Goal: Task Accomplishment & Management: Complete application form

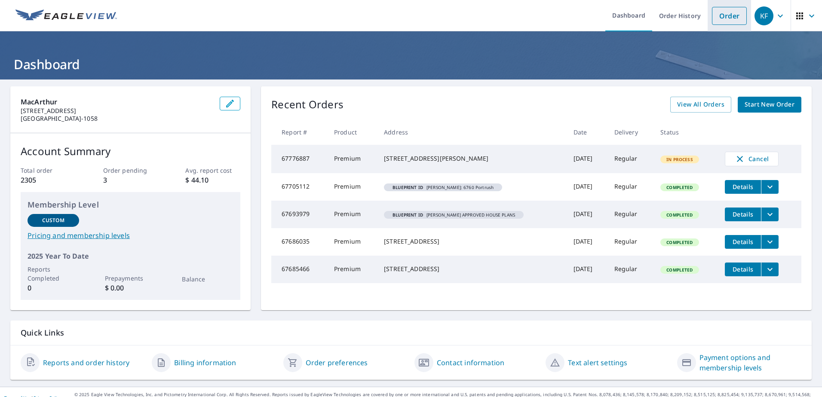
click at [719, 20] on link "Order" at bounding box center [729, 16] width 35 height 18
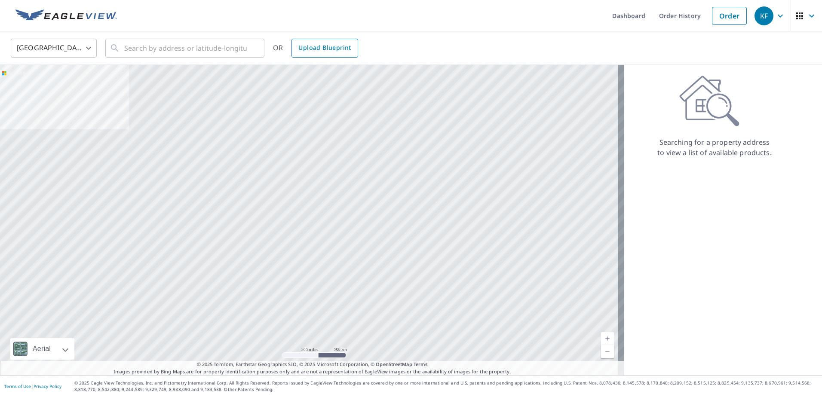
click at [318, 49] on span "Upload Blueprint" at bounding box center [324, 48] width 52 height 11
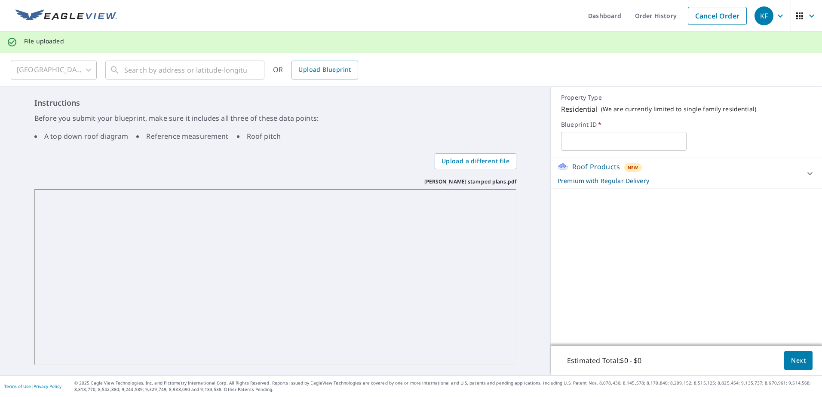
click at [606, 140] on input "text" at bounding box center [623, 141] width 125 height 24
type input "r"
type input "[PERSON_NAME] STAMPED PLANS"
click at [791, 356] on span "Next" at bounding box center [798, 361] width 15 height 11
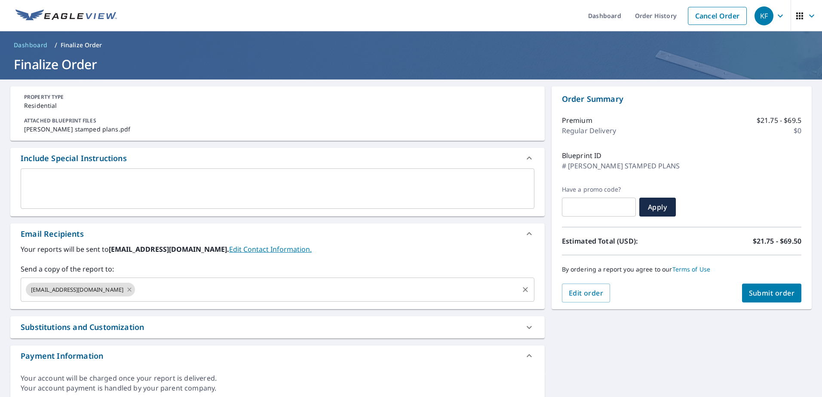
click at [126, 289] on icon at bounding box center [129, 289] width 7 height 9
checkbox input "true"
click at [74, 288] on input "text" at bounding box center [271, 290] width 493 height 16
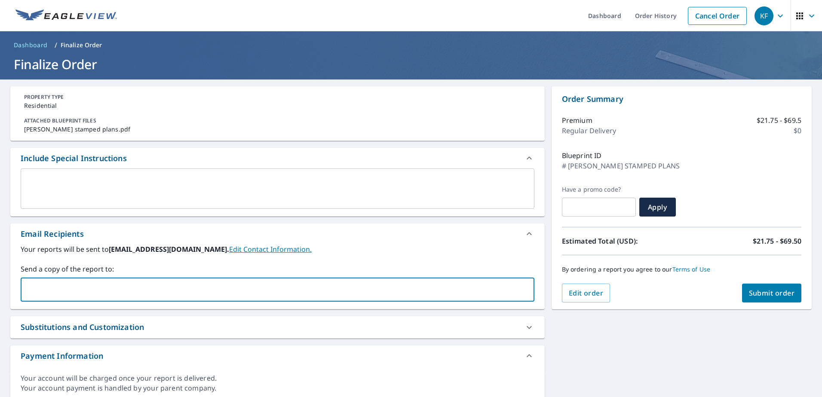
paste input "[EMAIL_ADDRESS][DOMAIN_NAME]"
type input "[EMAIL_ADDRESS][DOMAIN_NAME]"
checkbox input "true"
type input "[EMAIL_ADDRESS][DOMAIN_NAME]"
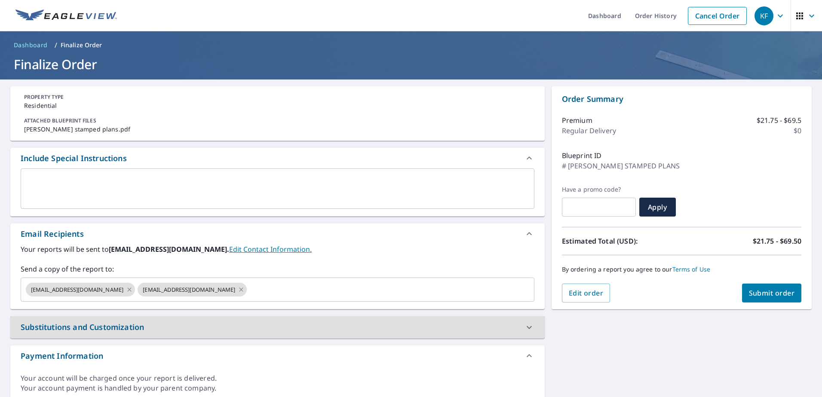
click at [765, 295] on span "Submit order" at bounding box center [772, 293] width 46 height 9
checkbox input "true"
